Goal: Book appointment/travel/reservation

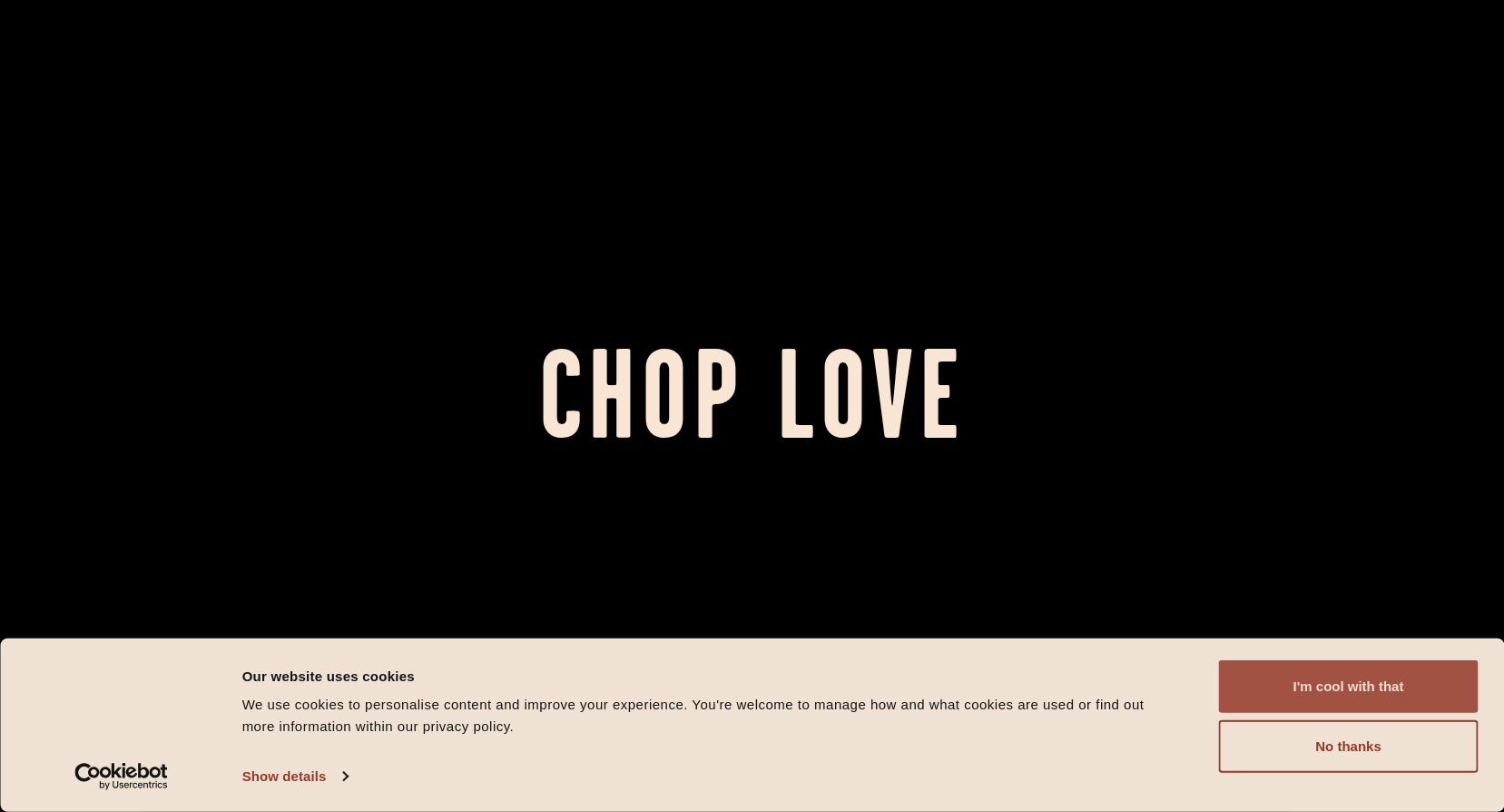
click at [1304, 690] on button "I'm cool with that" at bounding box center [1349, 687] width 260 height 53
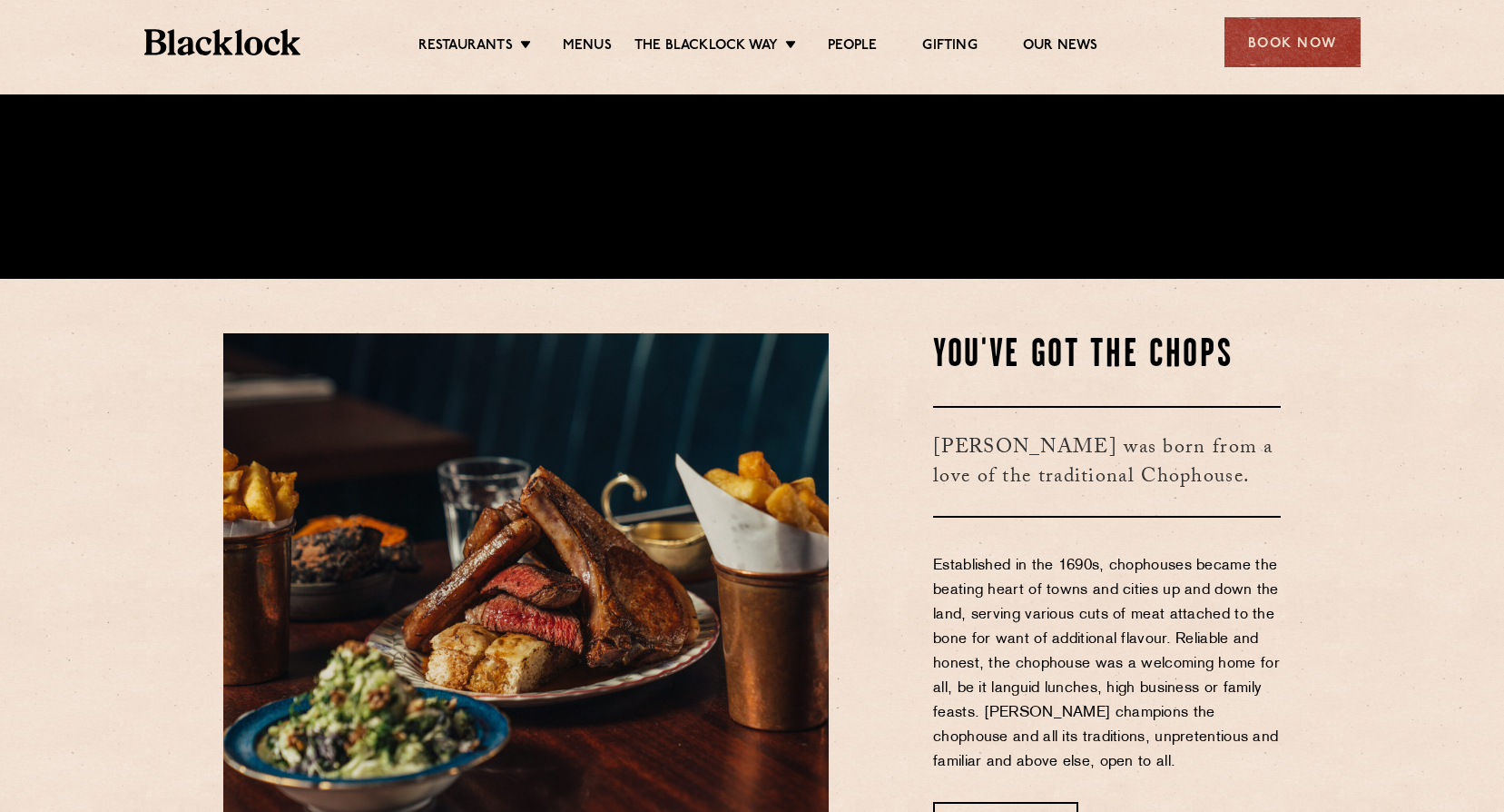
scroll to position [636, 0]
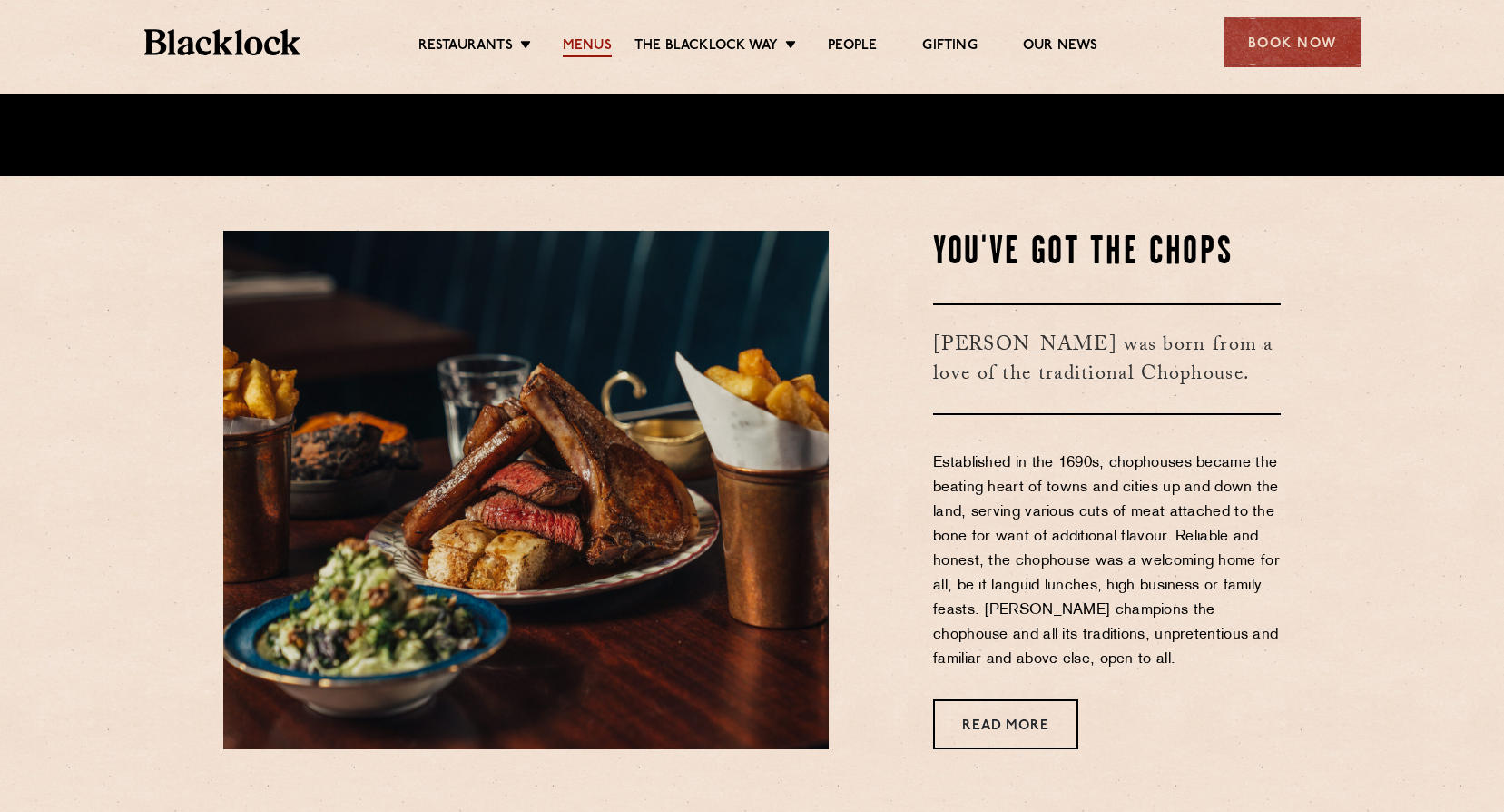
click at [594, 41] on link "Menus" at bounding box center [587, 47] width 49 height 20
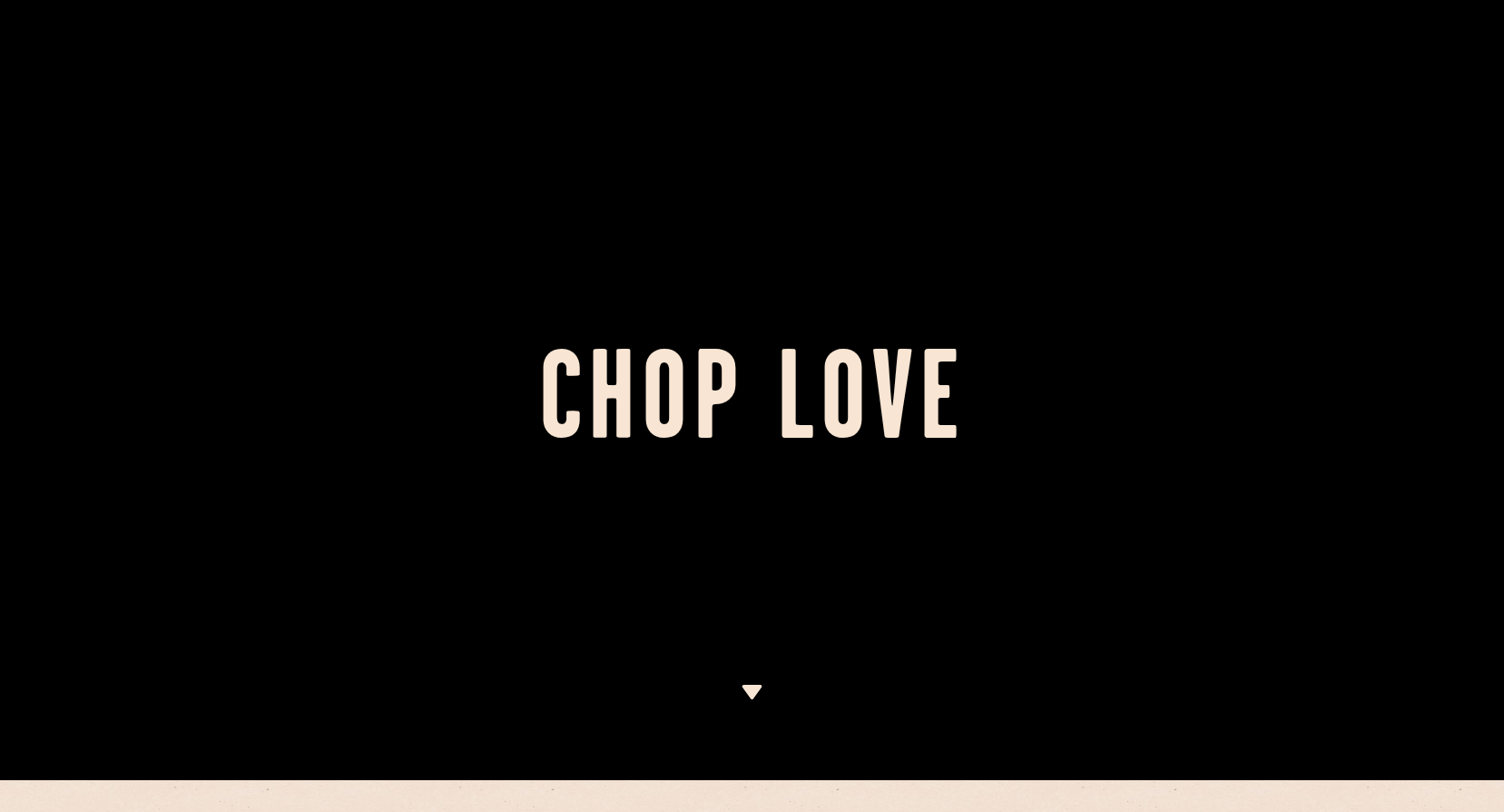
scroll to position [0, 0]
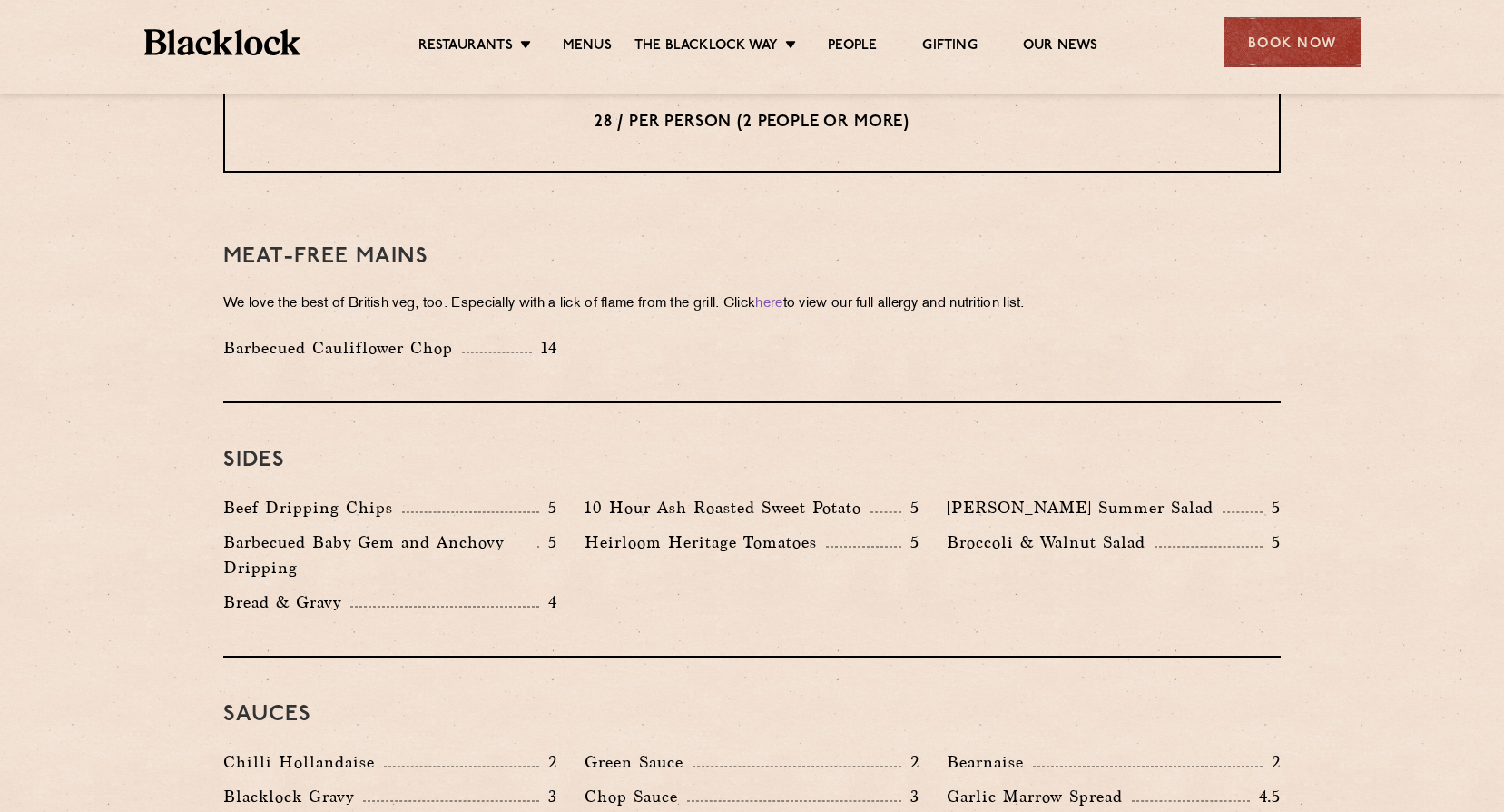
scroll to position [2632, 0]
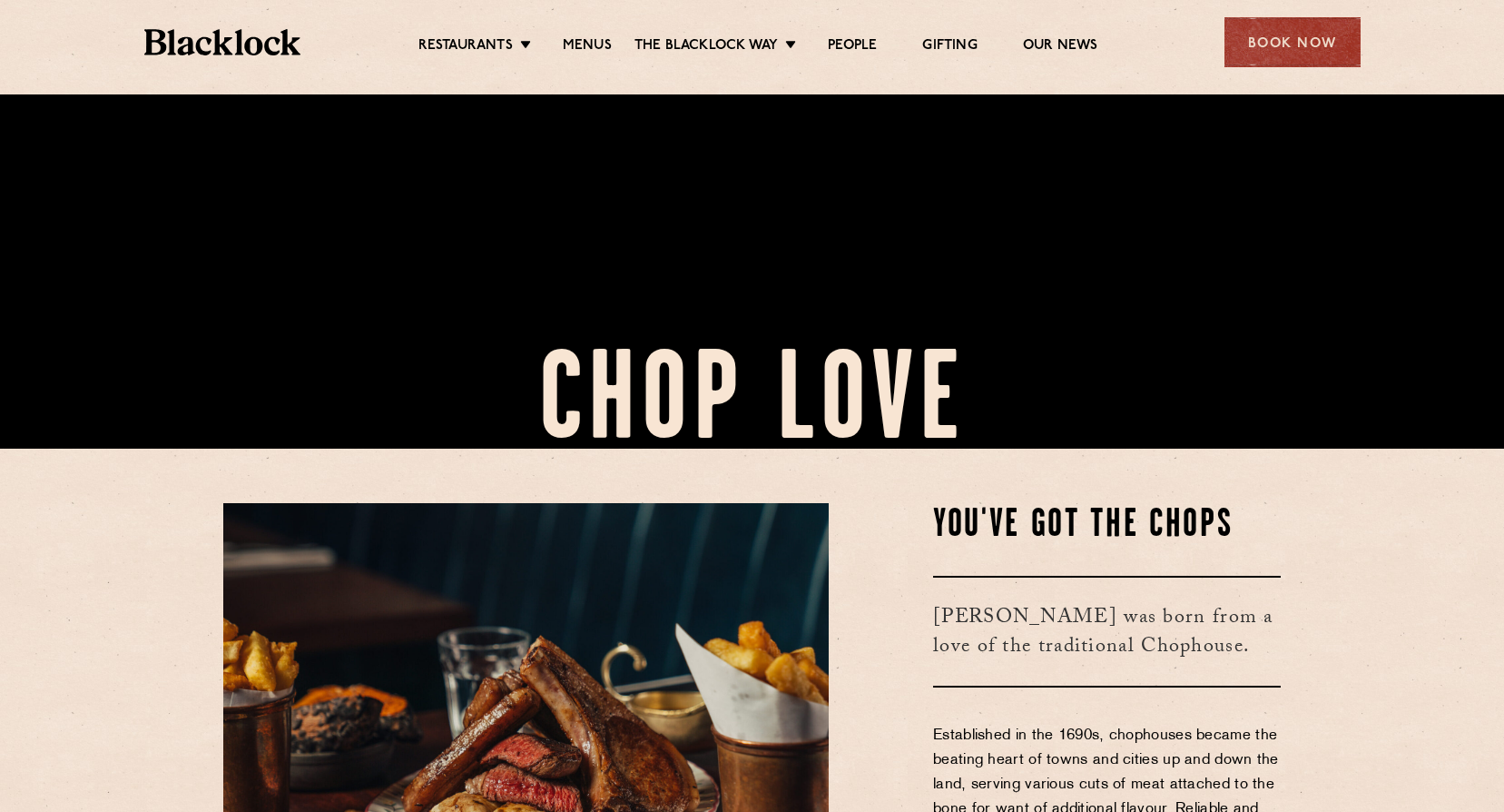
scroll to position [817, 0]
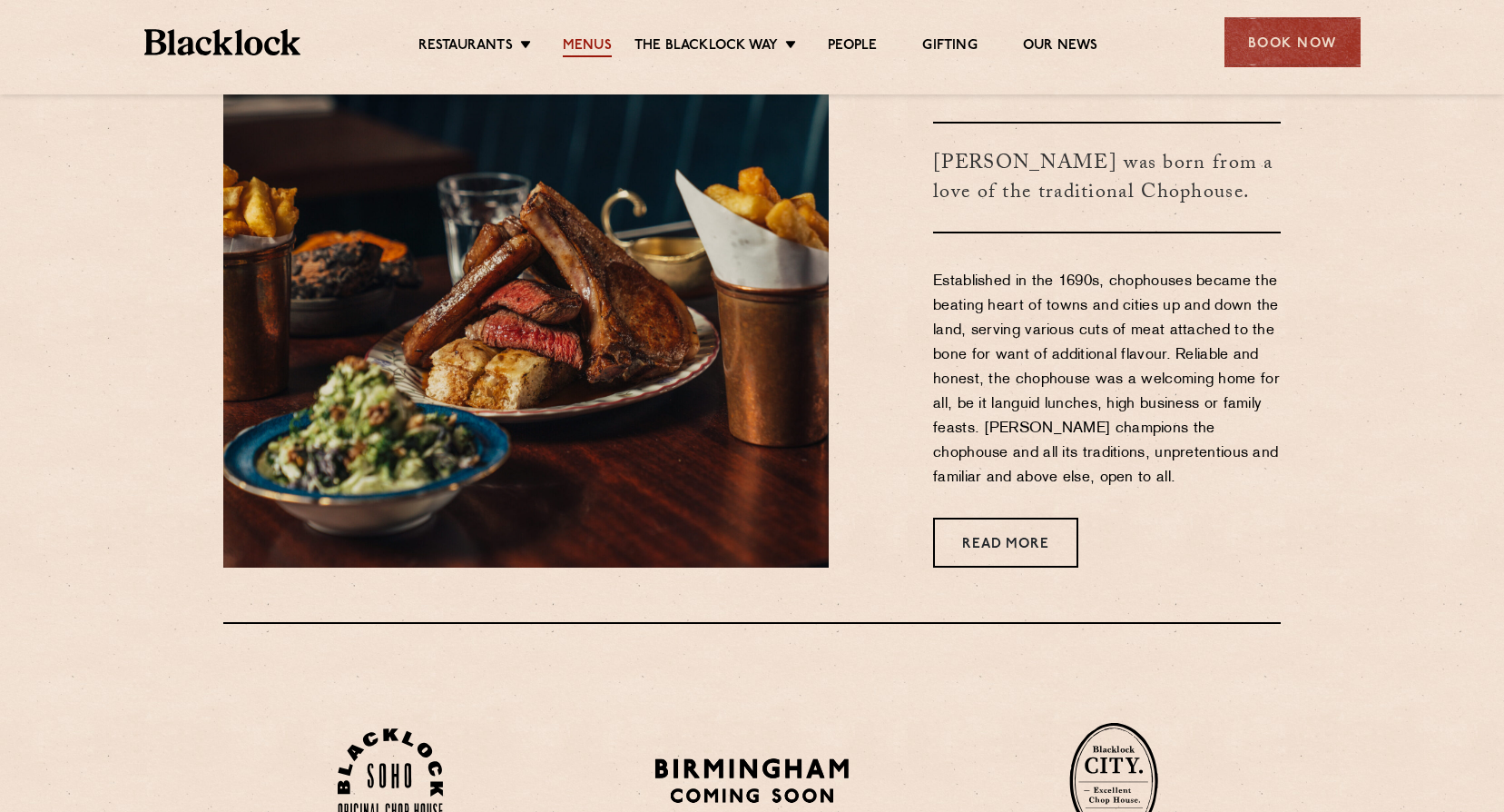
click at [588, 49] on link "Menus" at bounding box center [587, 47] width 49 height 20
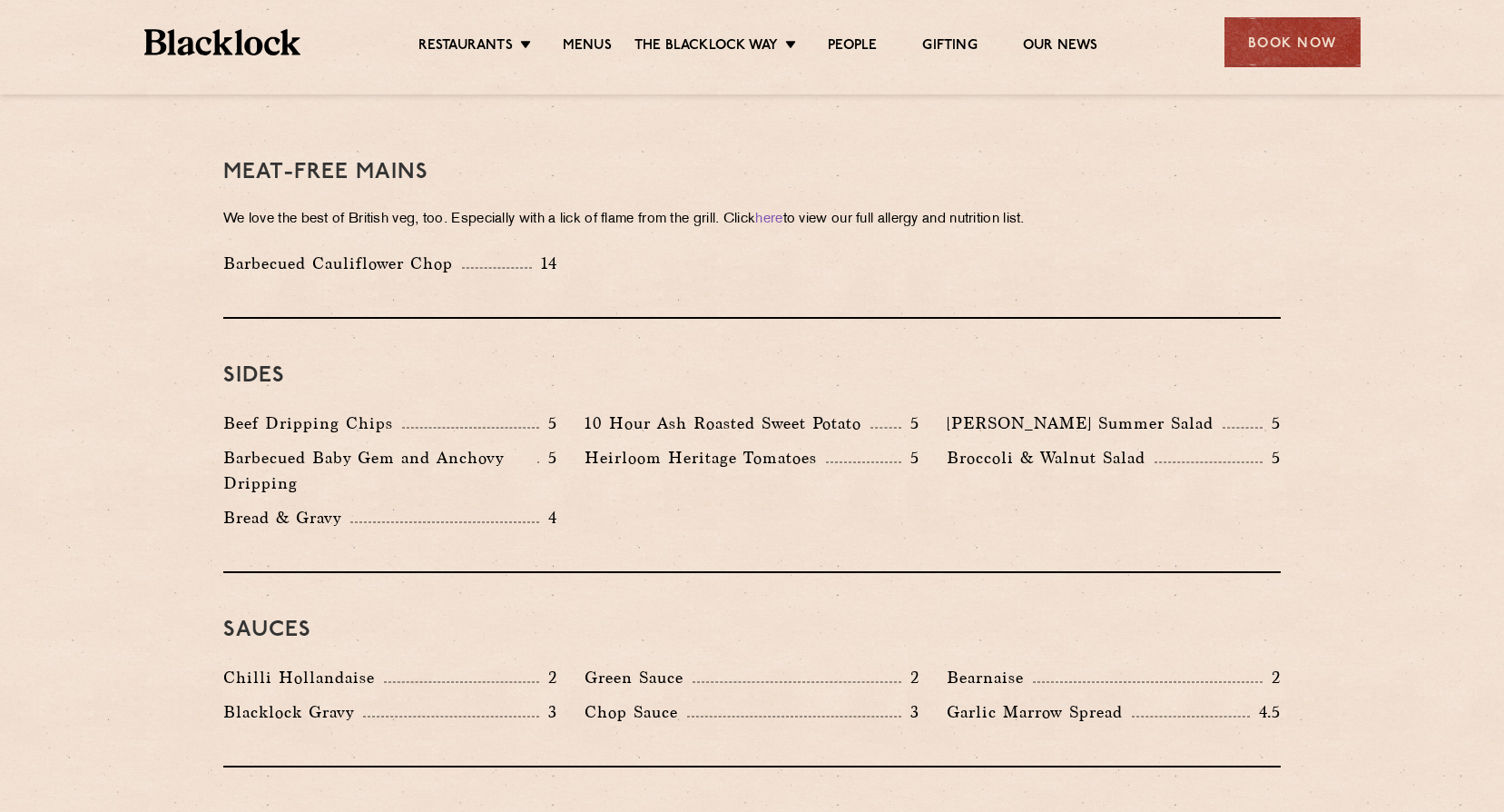
scroll to position [2723, 0]
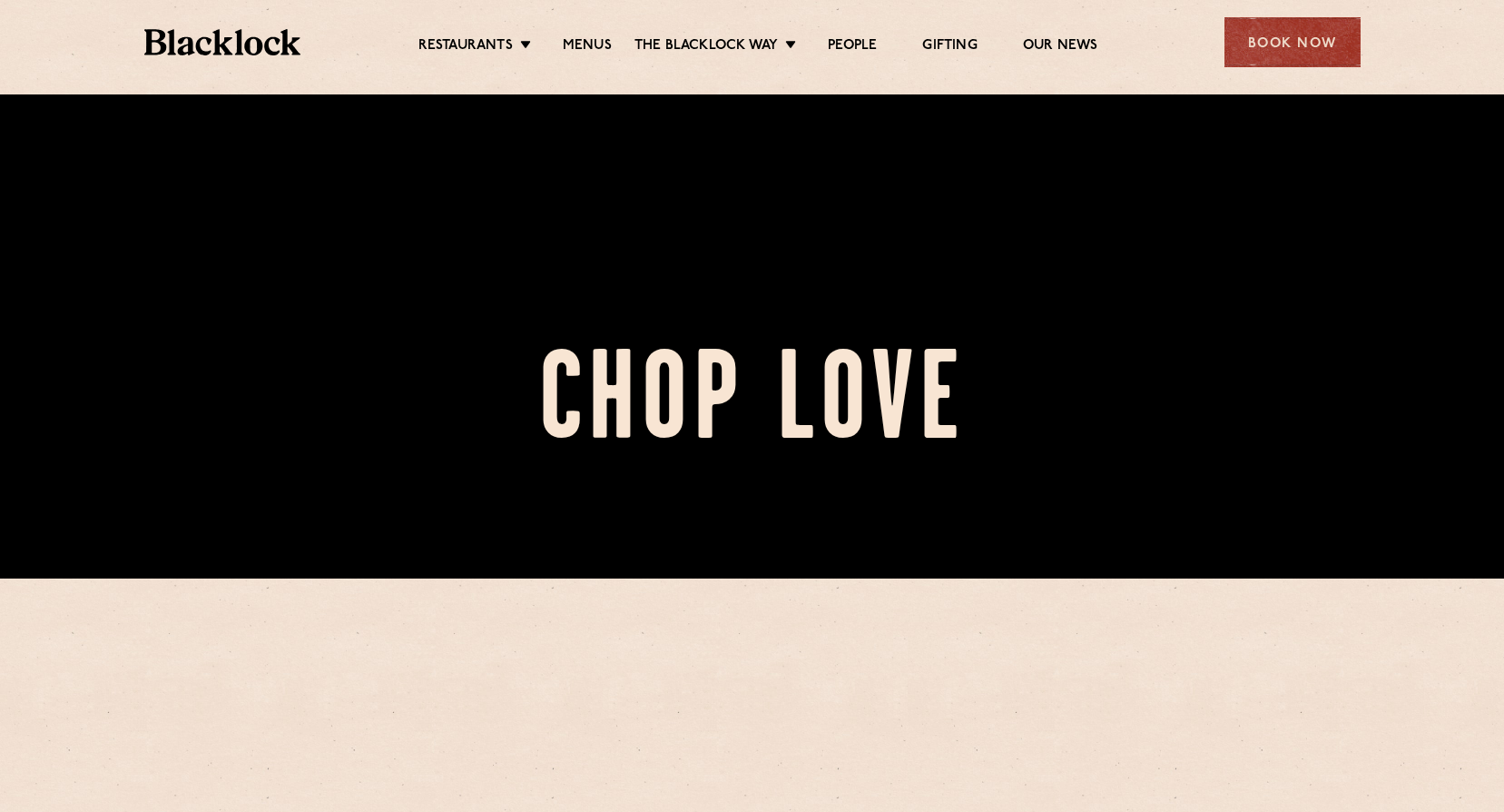
scroll to position [363, 0]
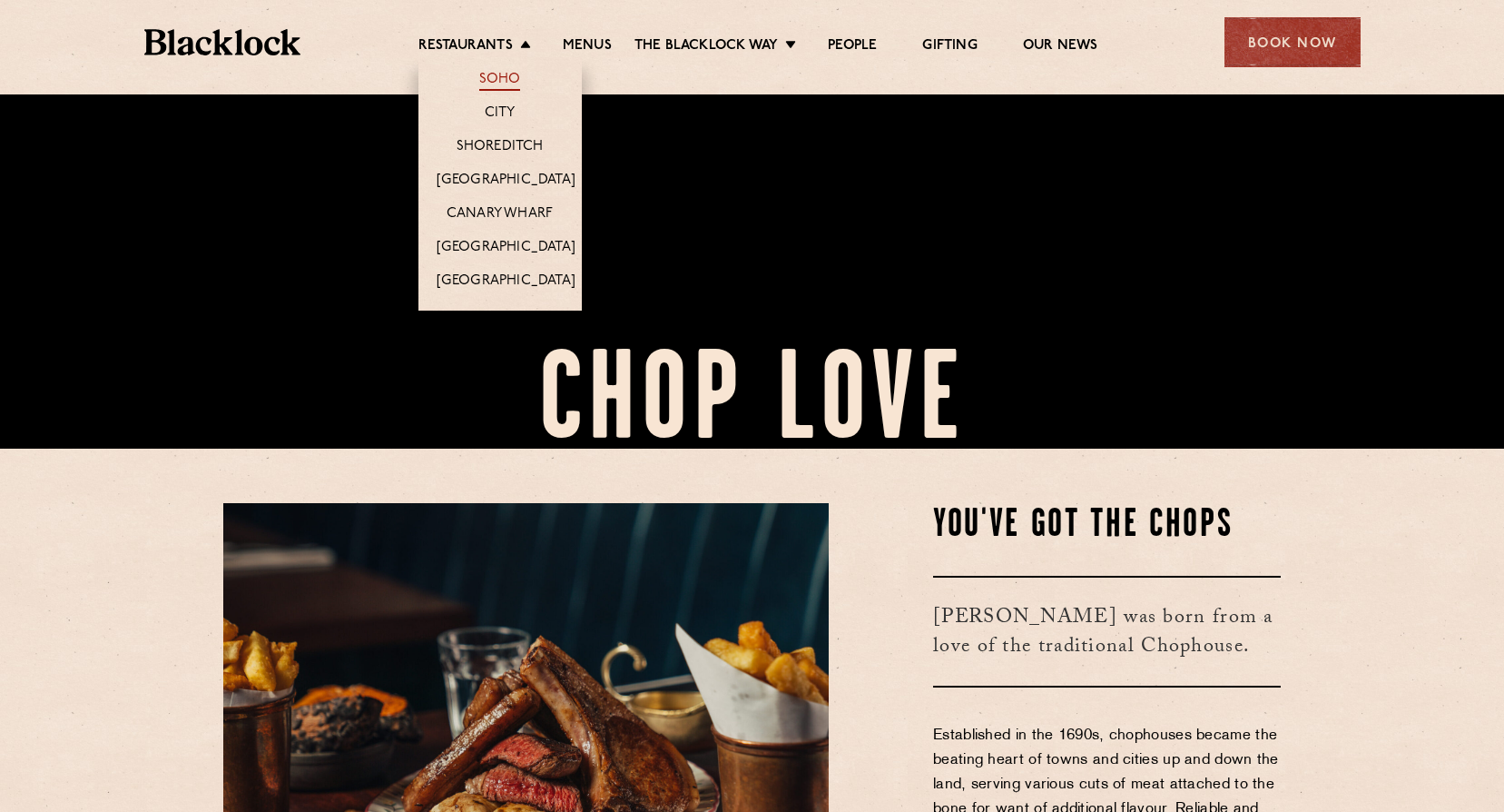
click at [500, 77] on link "Soho" at bounding box center [500, 81] width 42 height 20
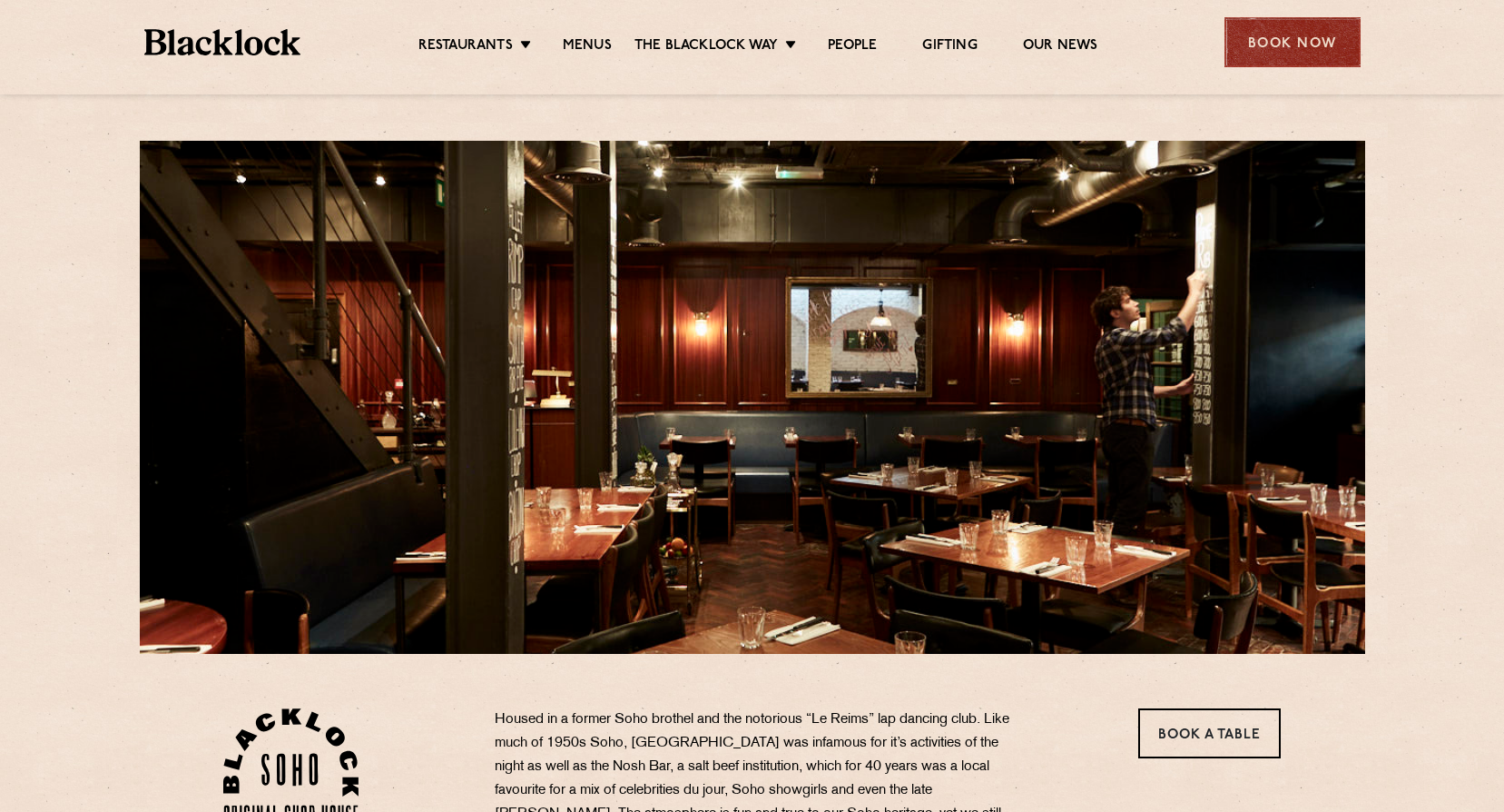
click at [1332, 45] on div "Book Now" at bounding box center [1293, 42] width 136 height 50
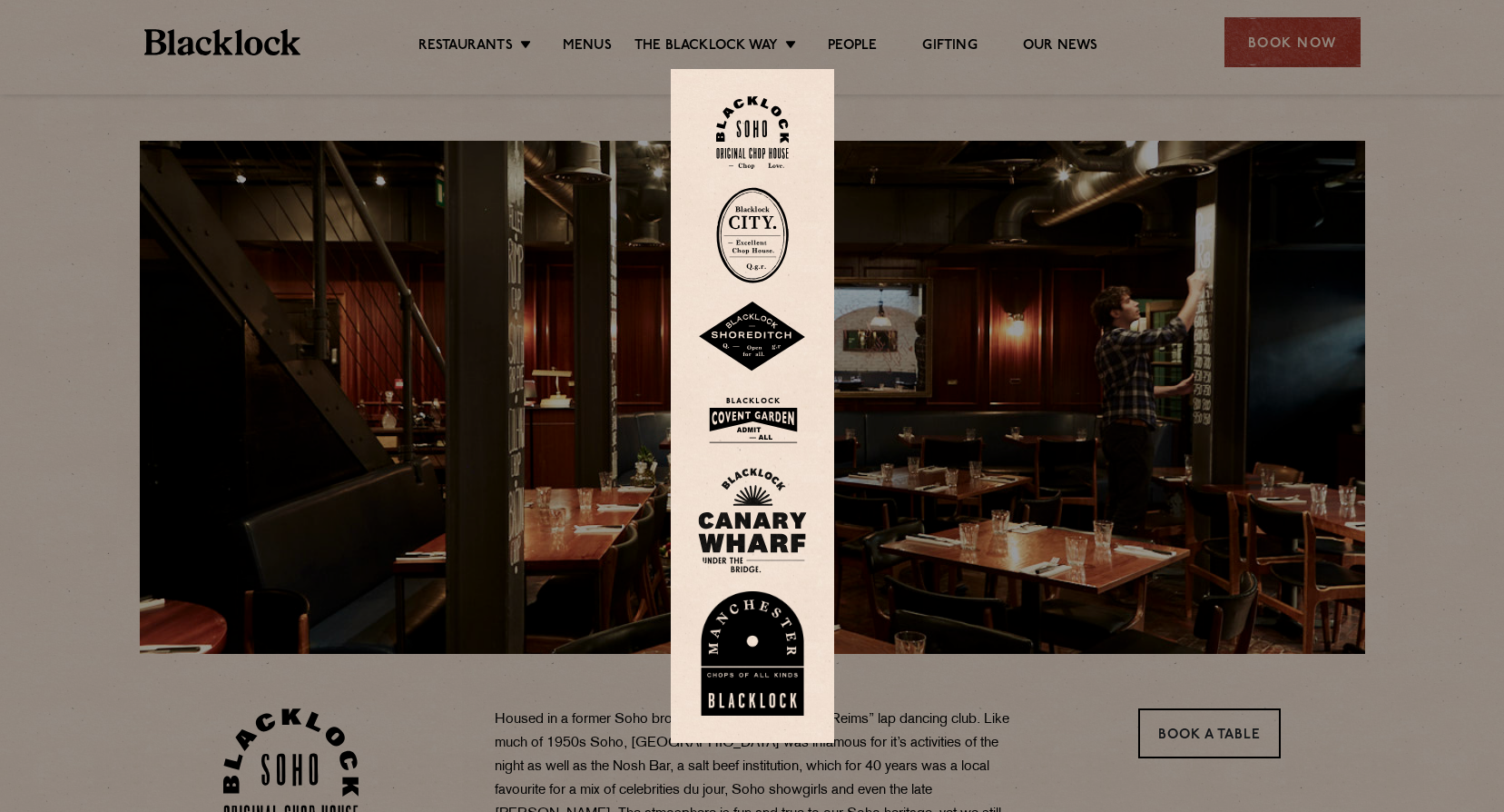
click at [760, 410] on img at bounding box center [753, 419] width 109 height 59
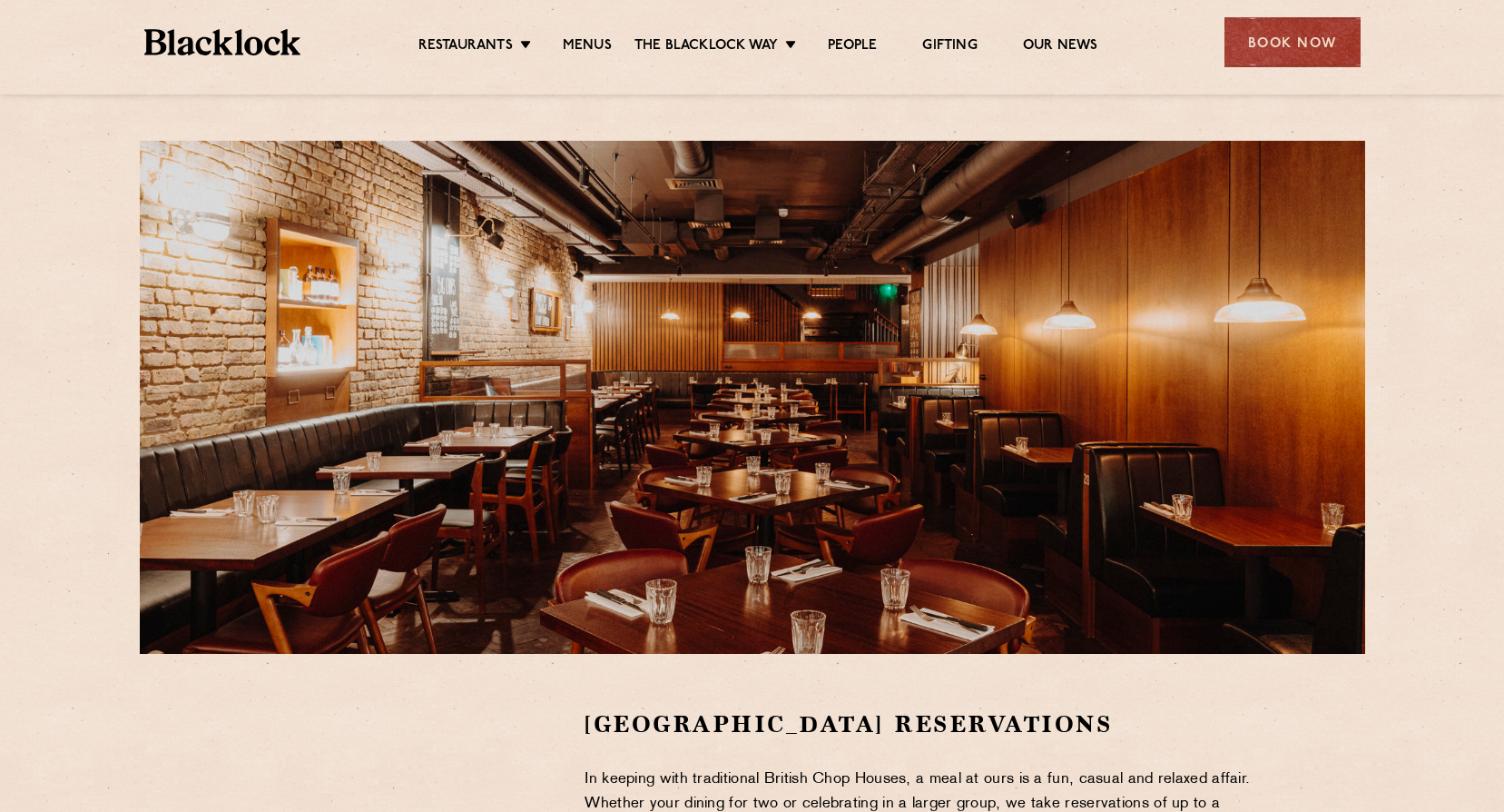
scroll to position [363, 0]
